Goal: Task Accomplishment & Management: Use online tool/utility

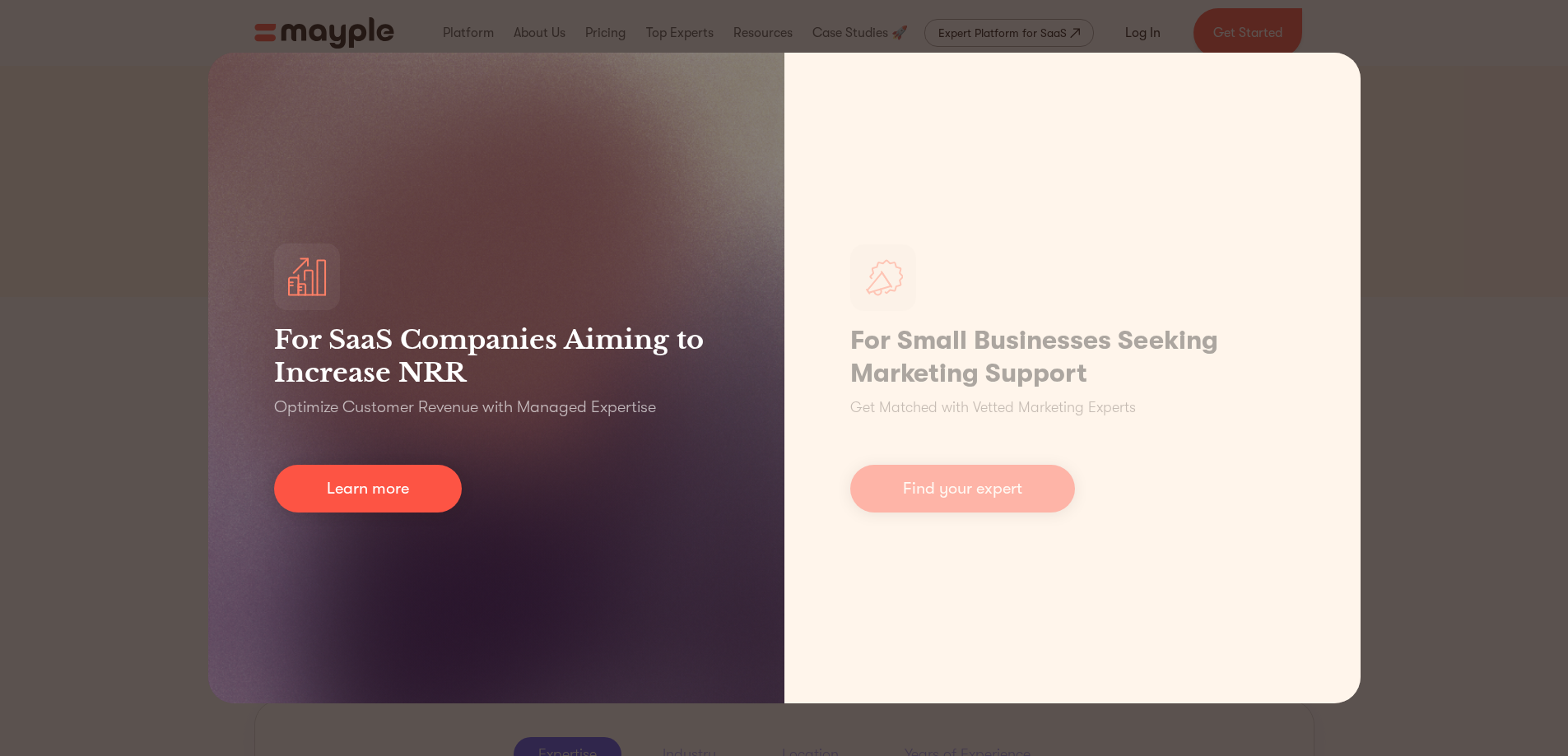
scroll to position [241, 0]
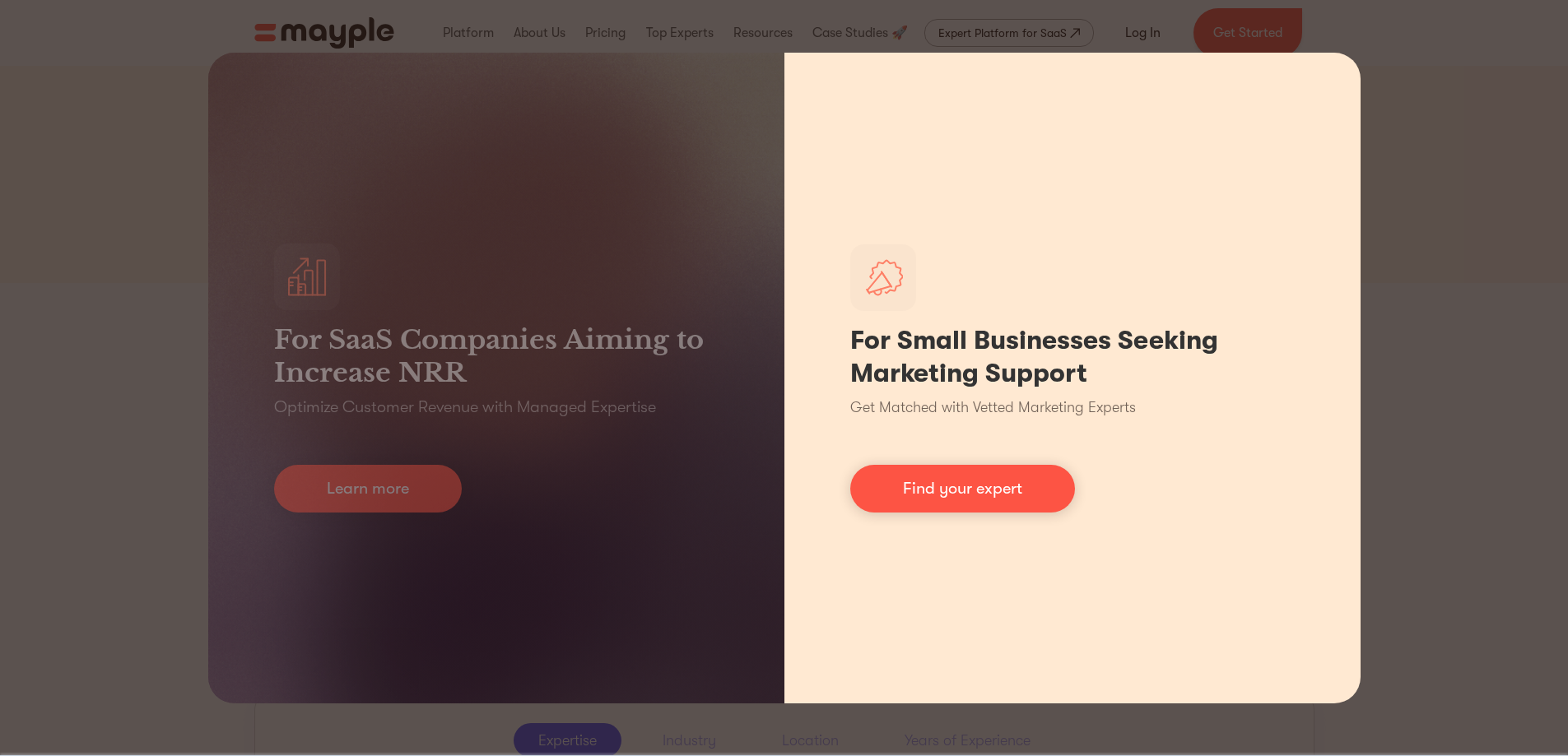
drag, startPoint x: 1284, startPoint y: 459, endPoint x: 1302, endPoint y: 383, distance: 78.1
click at [1302, 383] on div "For Small Businesses Seeking Marketing Support Get Matched with Vetted Marketin…" at bounding box center [1073, 378] width 576 height 651
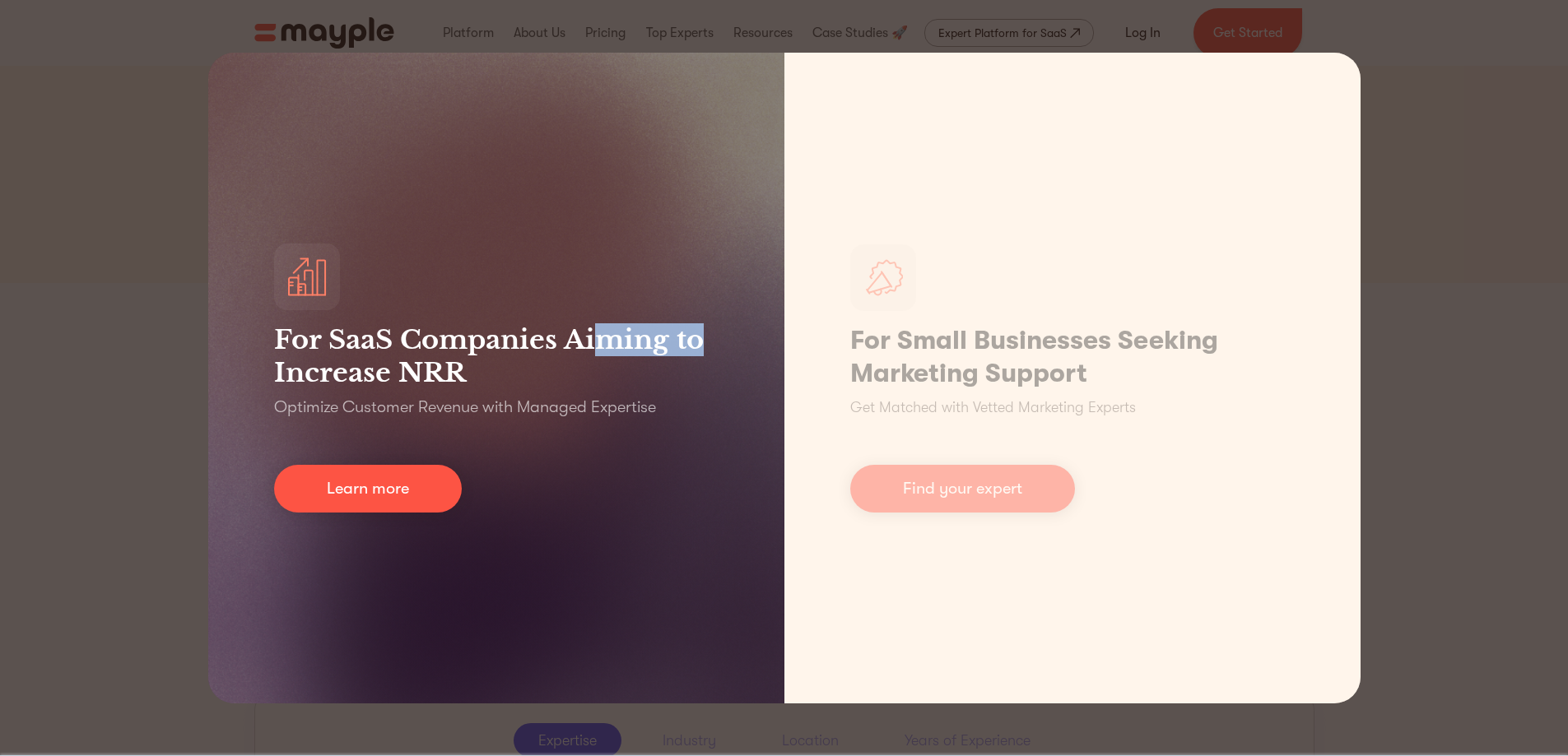
drag, startPoint x: 606, startPoint y: 230, endPoint x: 700, endPoint y: 210, distance: 96.1
click at [700, 210] on div "For SaaS Companies Aiming to Increase NRR Optimize Customer Revenue with Manage…" at bounding box center [496, 378] width 576 height 651
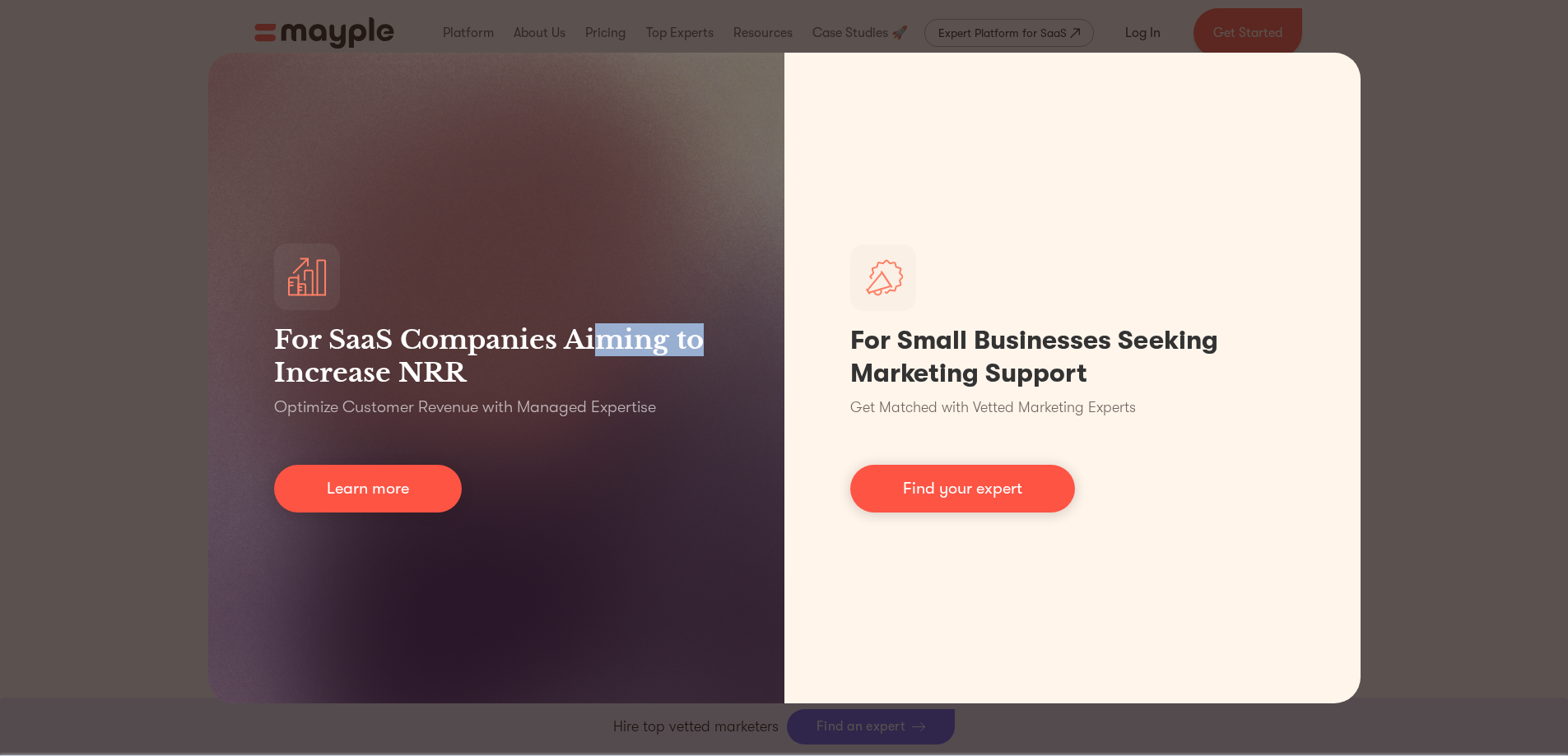
scroll to position [903, 0]
click at [1469, 355] on div "For SaaS Companies Aiming to Increase NRR Optimize Customer Revenue with Manage…" at bounding box center [784, 378] width 1568 height 756
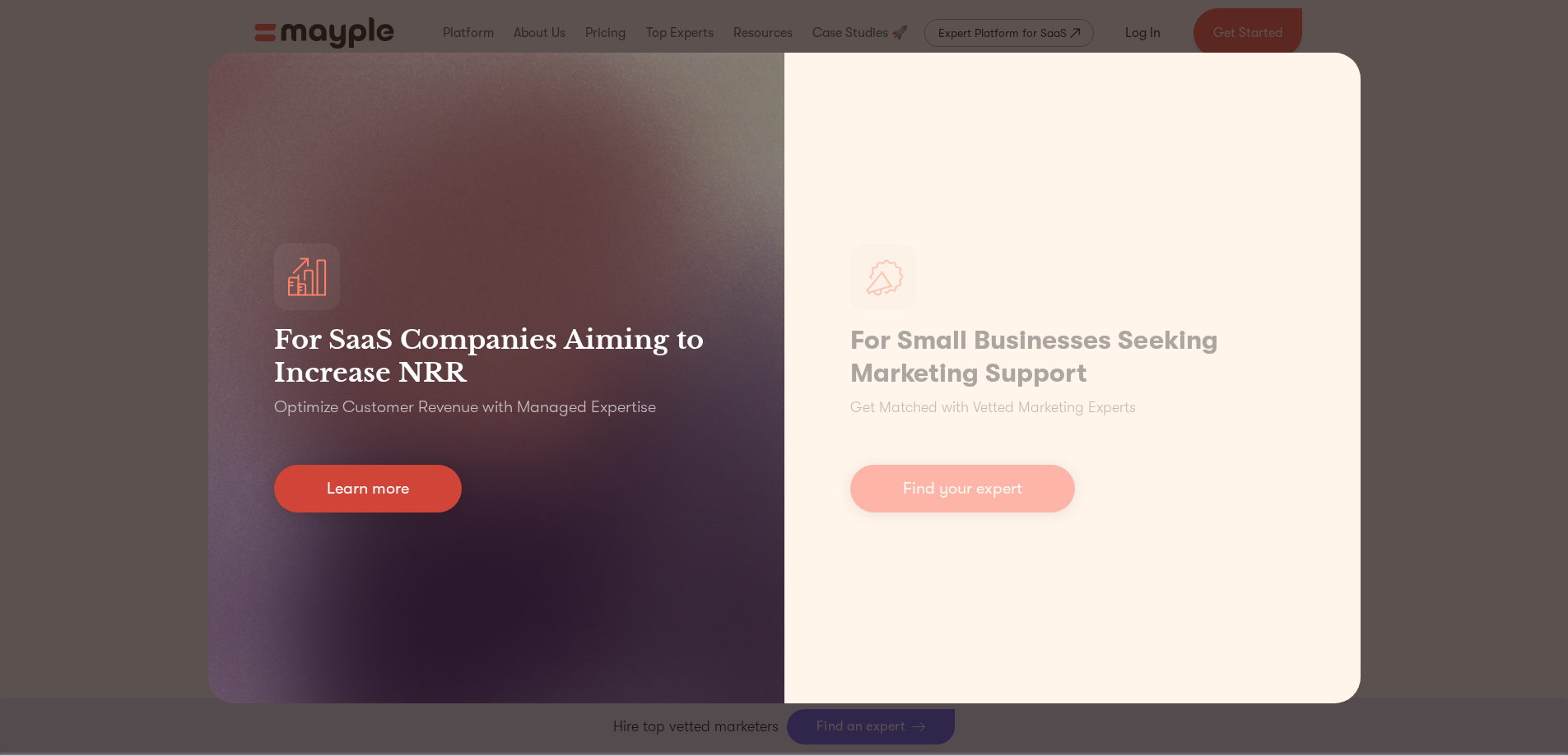
click at [313, 488] on link "Learn more" at bounding box center [368, 488] width 188 height 48
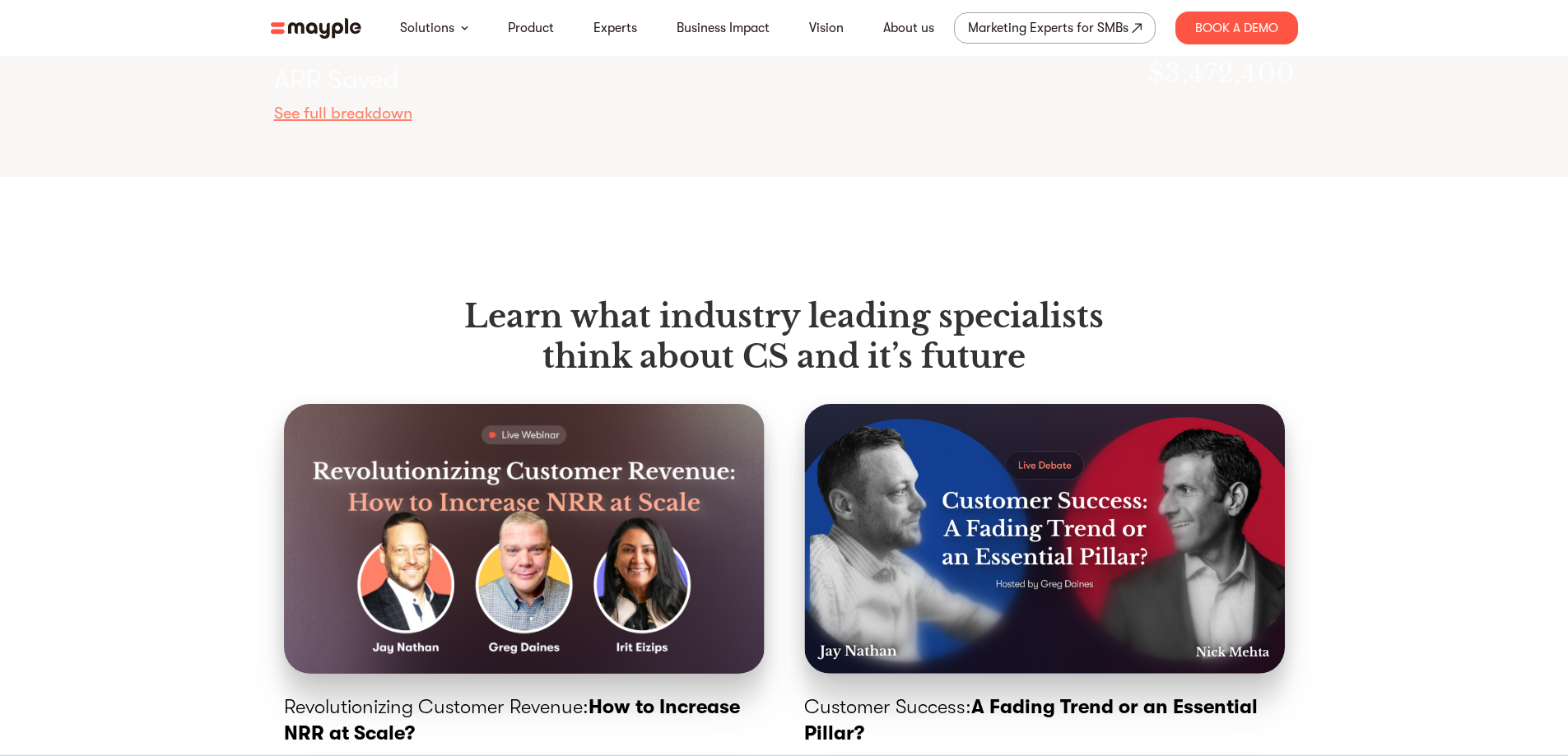
scroll to position [5346, 0]
click at [303, 31] on img at bounding box center [316, 28] width 91 height 21
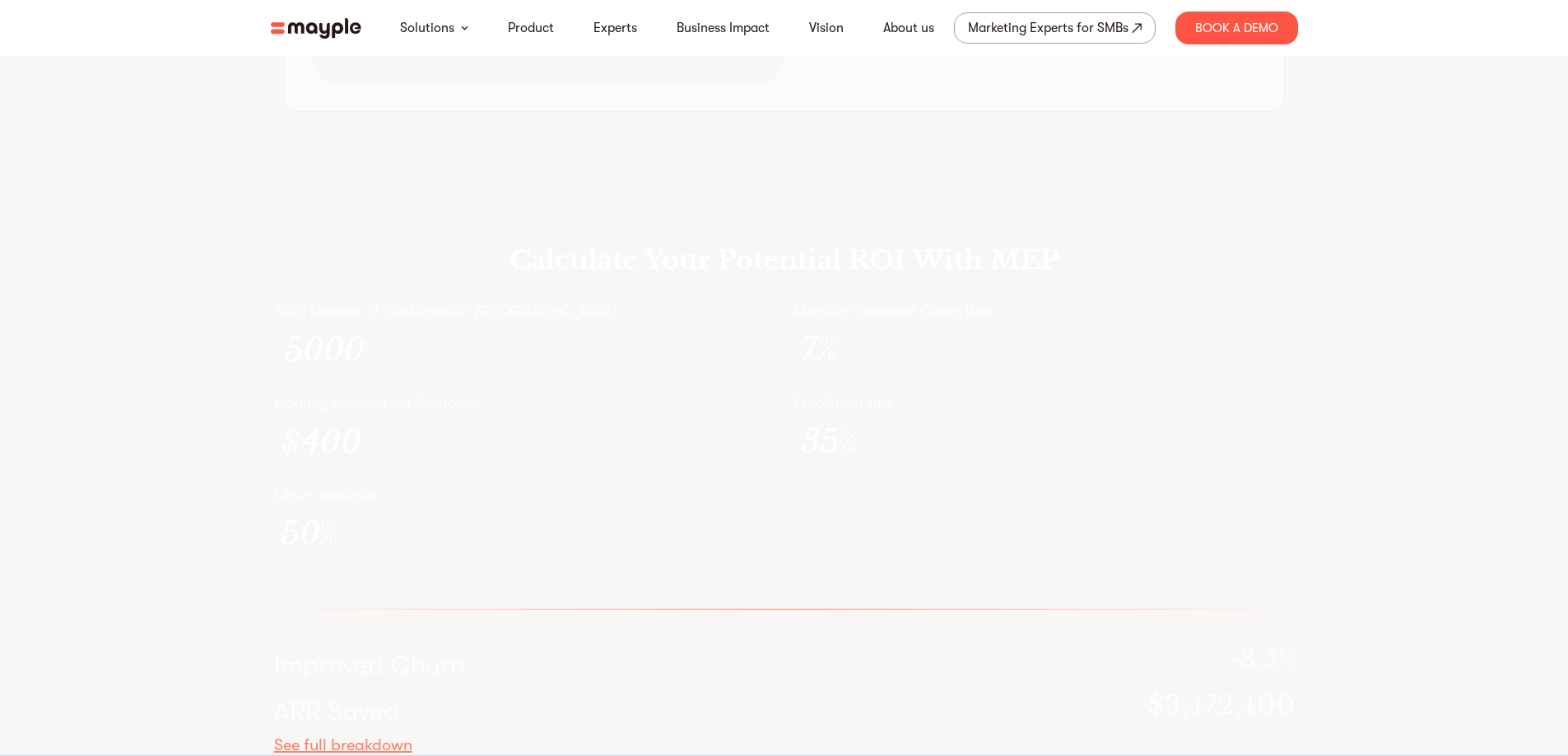
scroll to position [4695, 0]
drag, startPoint x: 698, startPoint y: 426, endPoint x: 875, endPoint y: 452, distance: 178.9
click at [875, 452] on div "Total Number of Customers in [GEOGRAPHIC_DATA] 5000 Monthly Customer Churn Rate…" at bounding box center [784, 456] width 1021 height 274
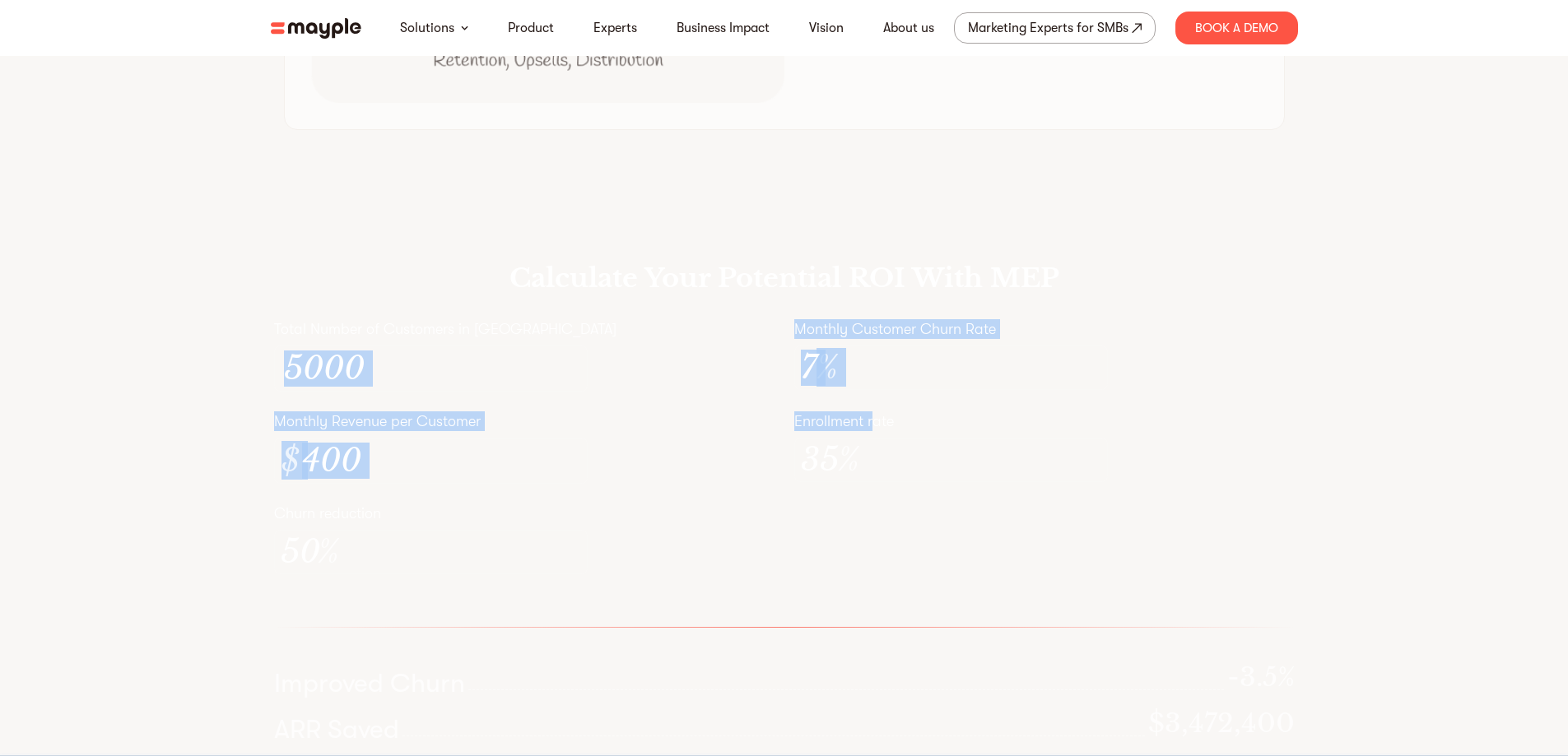
drag, startPoint x: 875, startPoint y: 452, endPoint x: 703, endPoint y: 383, distance: 185.3
click at [703, 383] on div "Total Number of Customers in [GEOGRAPHIC_DATA] 5000 Monthly Customer Churn Rate…" at bounding box center [784, 456] width 1021 height 274
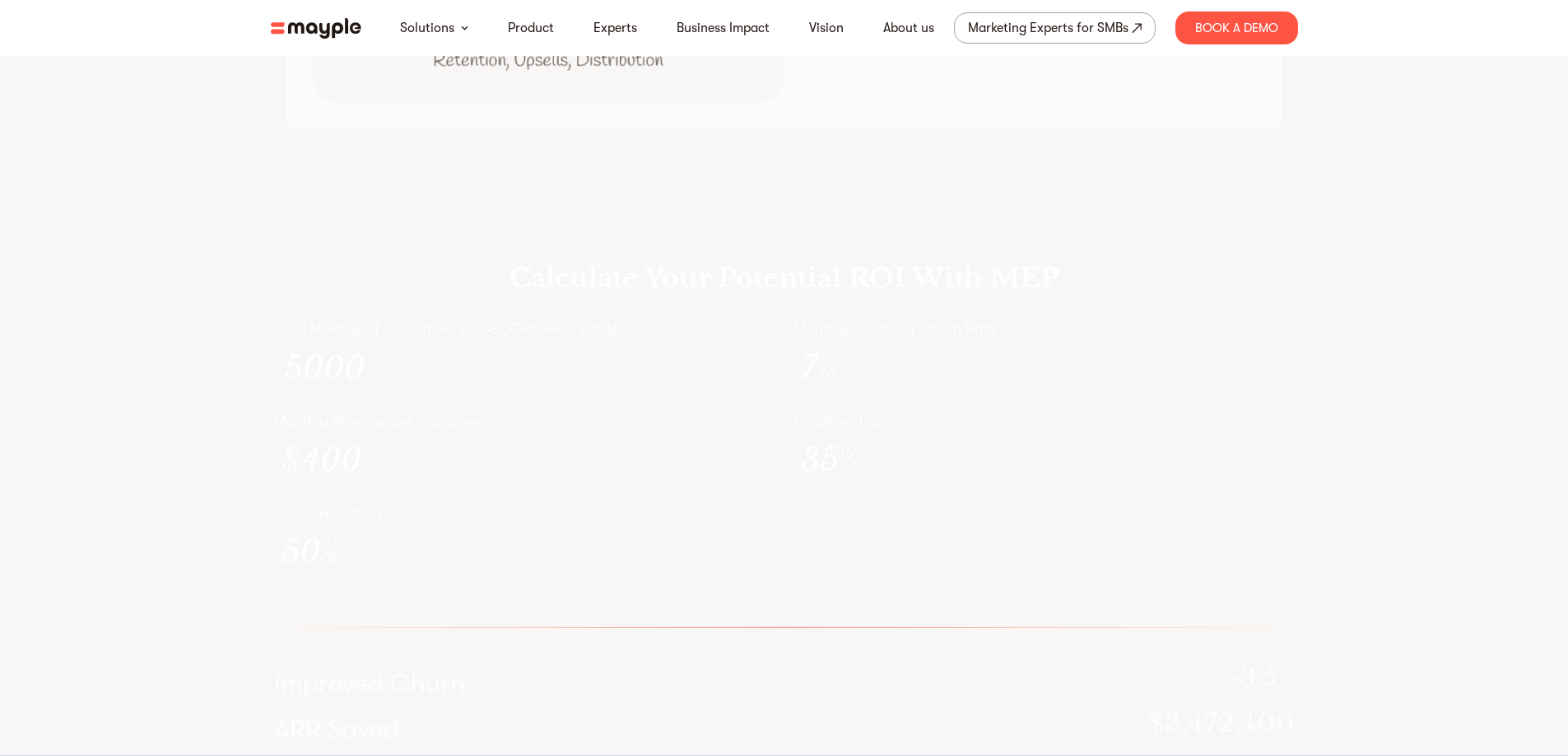
click at [544, 347] on div "Calculate Your Potential ROI With MEP Total Number of Customers in [GEOGRAPHIC_…" at bounding box center [784, 518] width 1053 height 617
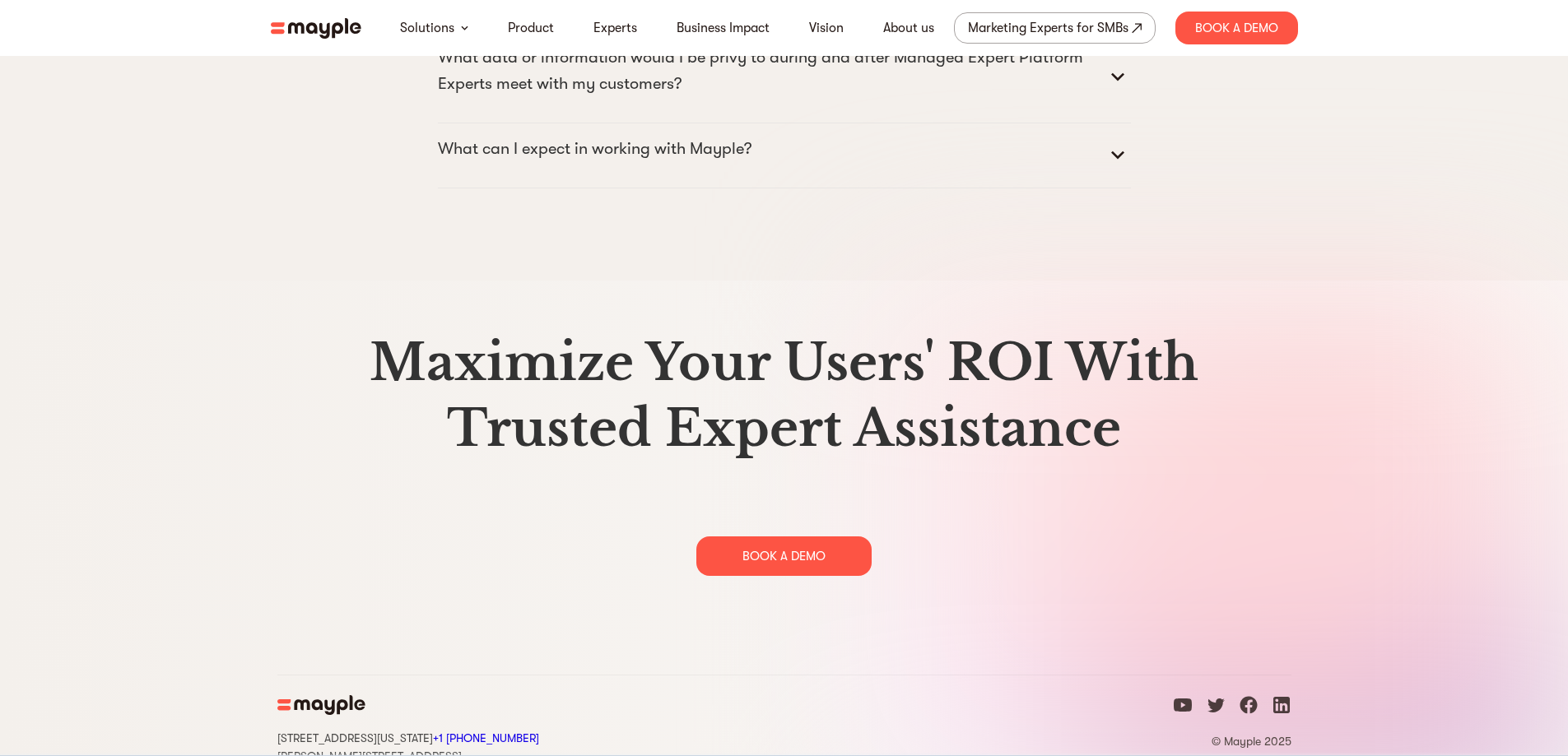
scroll to position [8448, 0]
